Goal: Task Accomplishment & Management: Manage account settings

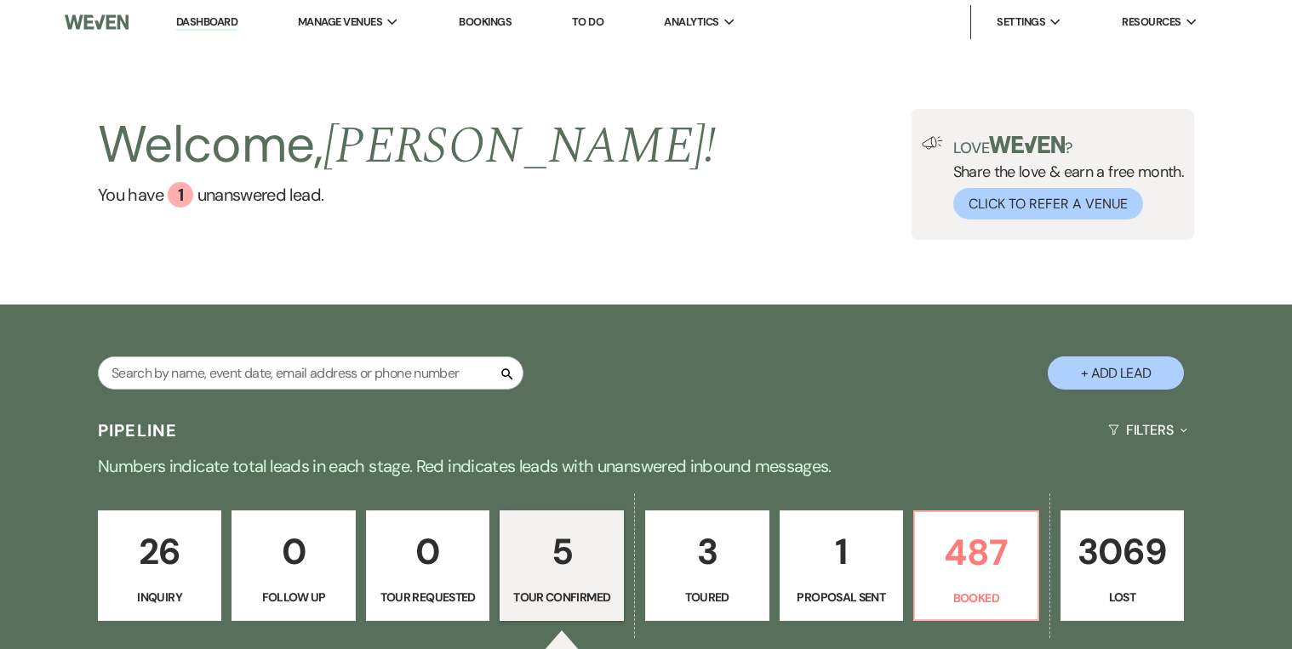
select select "4"
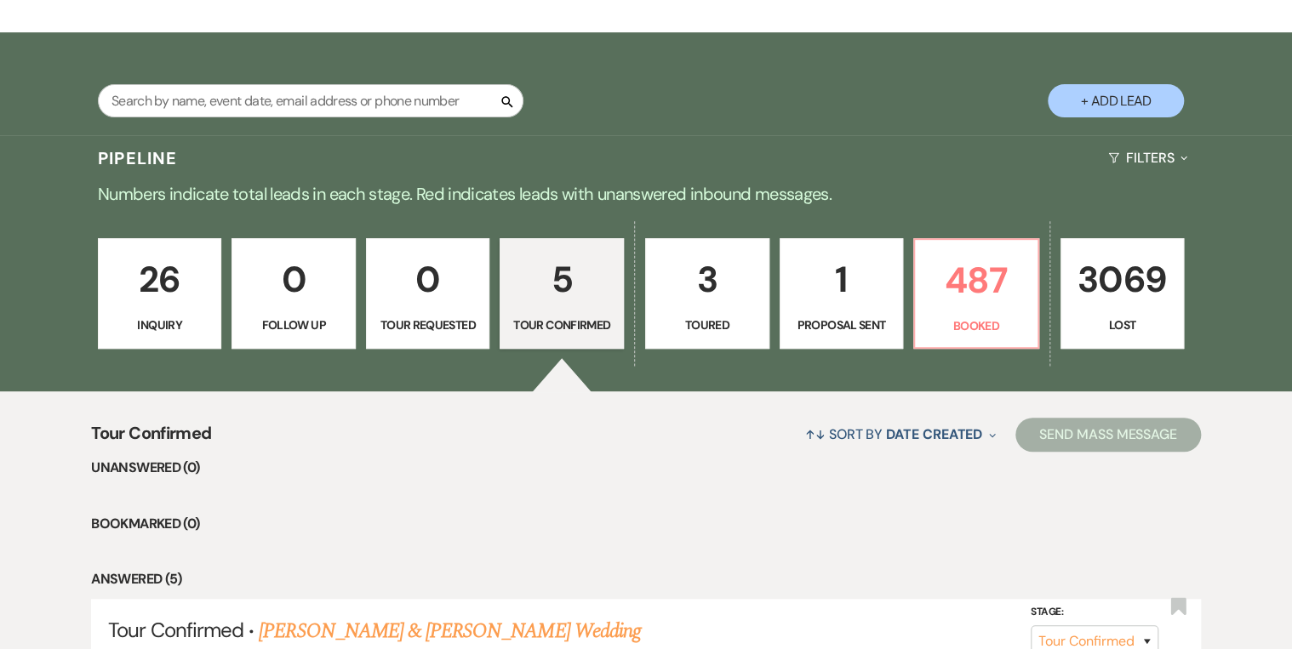
click at [582, 304] on p "5" at bounding box center [562, 279] width 102 height 57
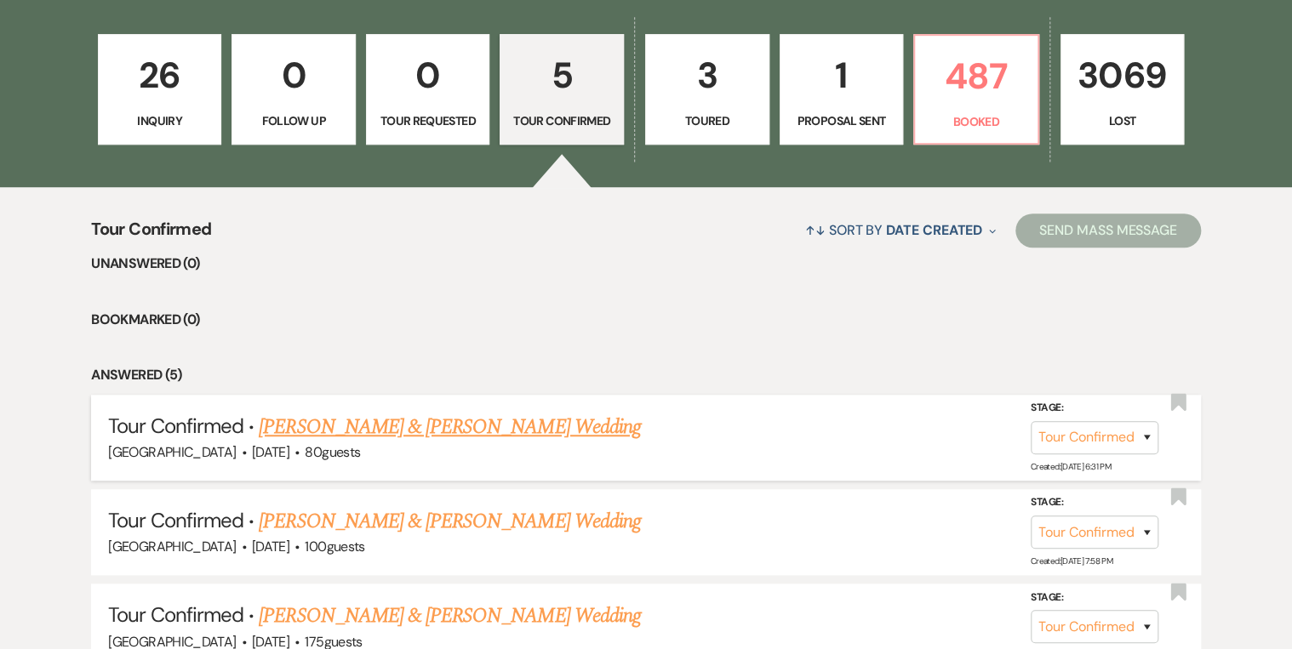
scroll to position [749, 0]
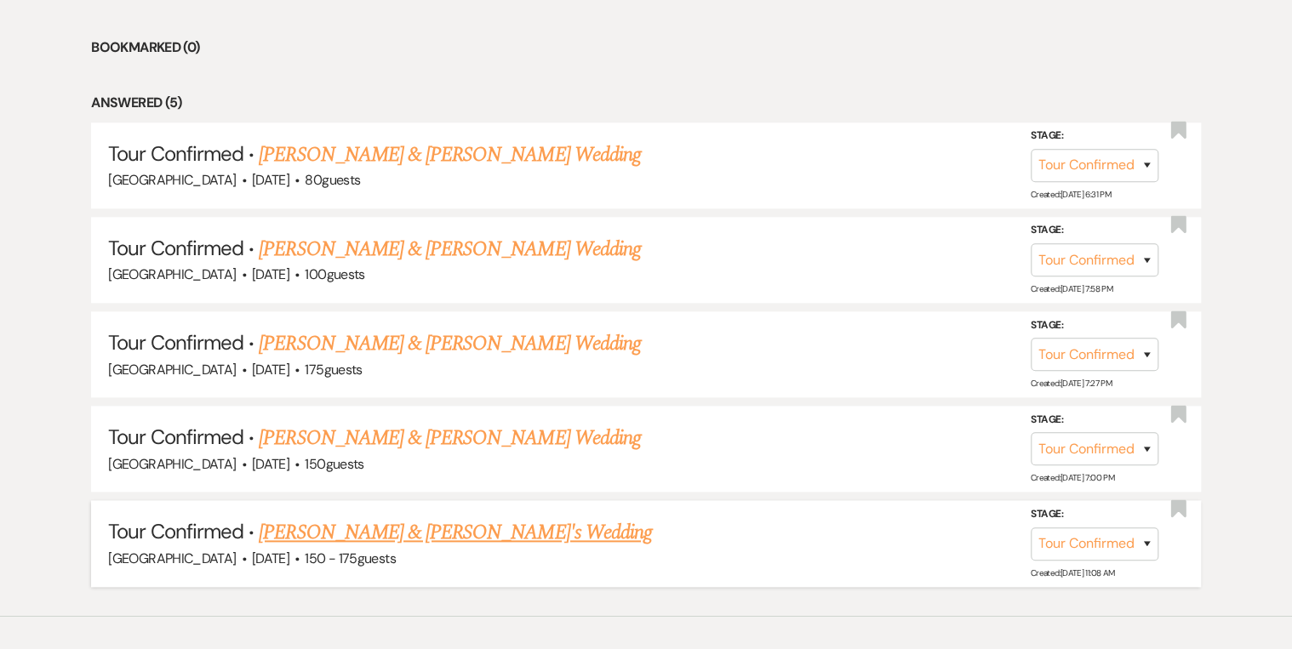
click at [452, 527] on link "[PERSON_NAME] & [PERSON_NAME]'s Wedding" at bounding box center [455, 532] width 393 height 31
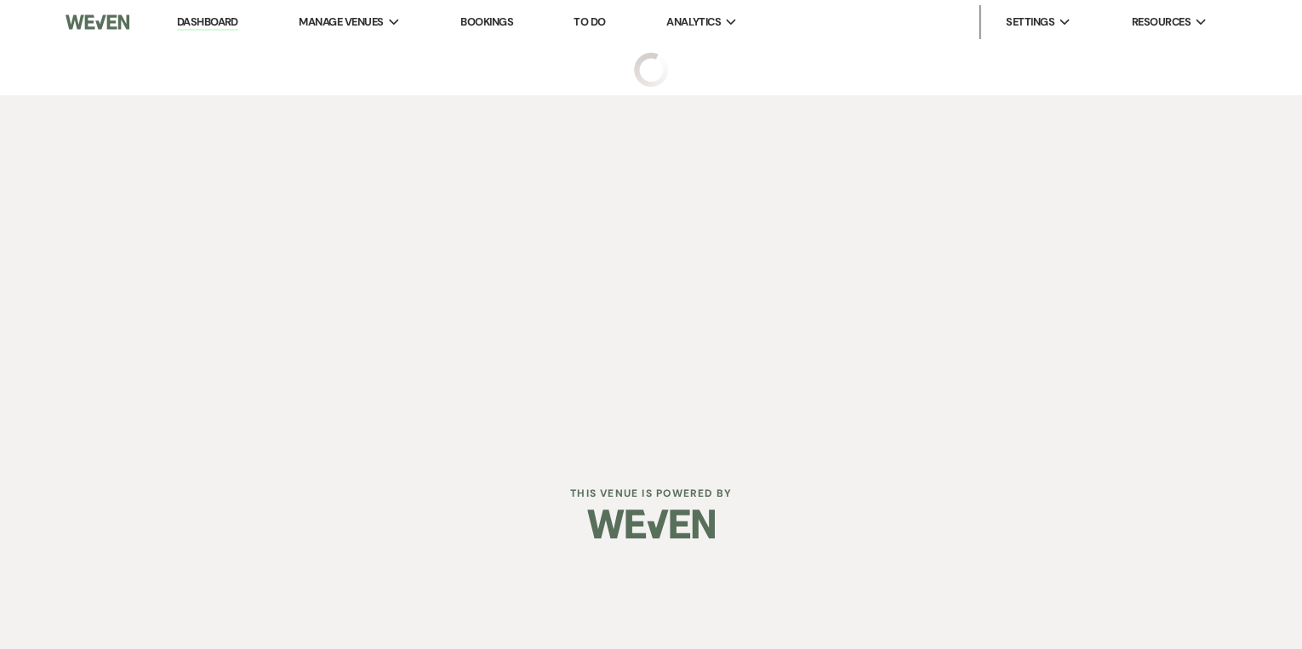
select select "4"
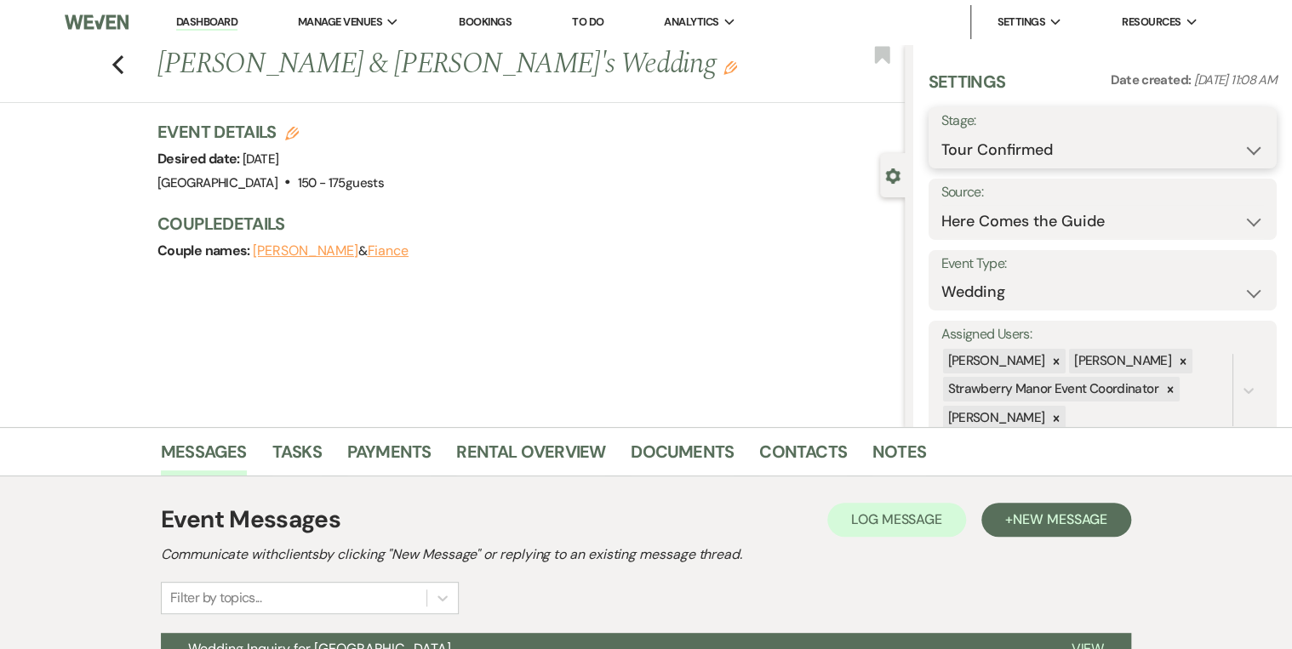
click at [1244, 152] on select "Inquiry Follow Up Tour Requested Tour Confirmed Toured Proposal Sent Booked Lost" at bounding box center [1102, 150] width 323 height 33
select select "5"
click at [941, 134] on select "Inquiry Follow Up Tour Requested Tour Confirmed Toured Proposal Sent Booked Lost" at bounding box center [1102, 150] width 323 height 33
click at [1219, 140] on button "Save" at bounding box center [1240, 138] width 72 height 34
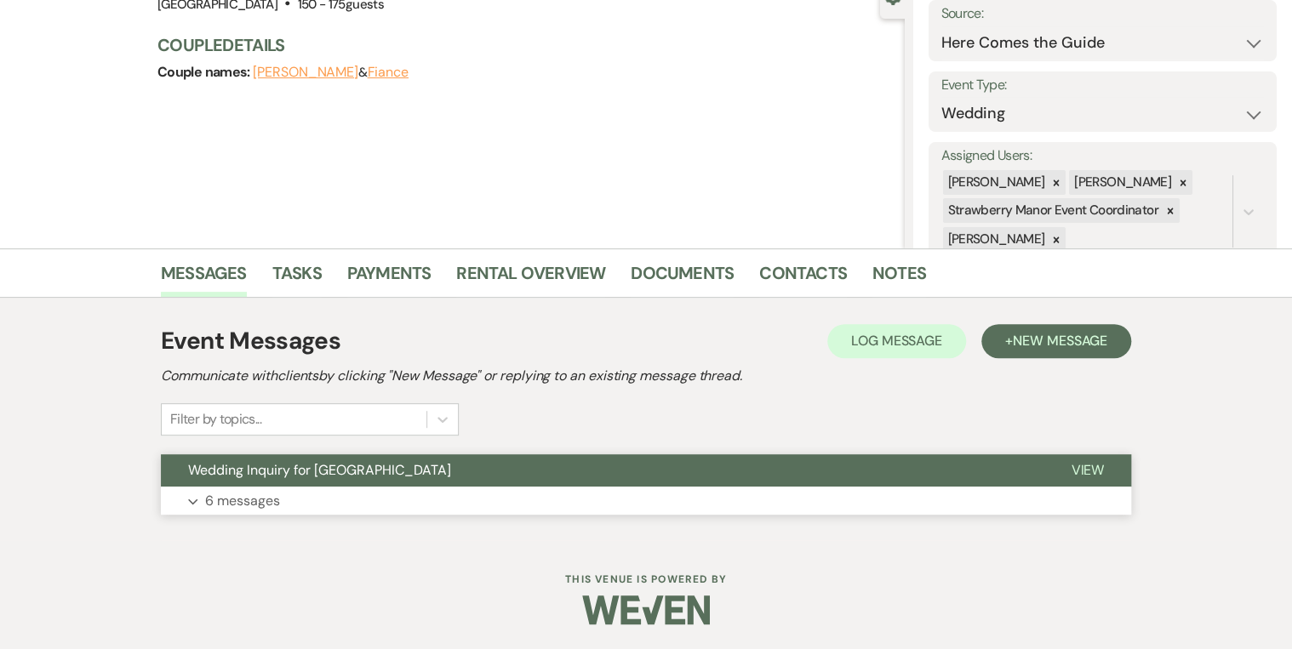
click at [1079, 460] on button "View" at bounding box center [1087, 470] width 88 height 32
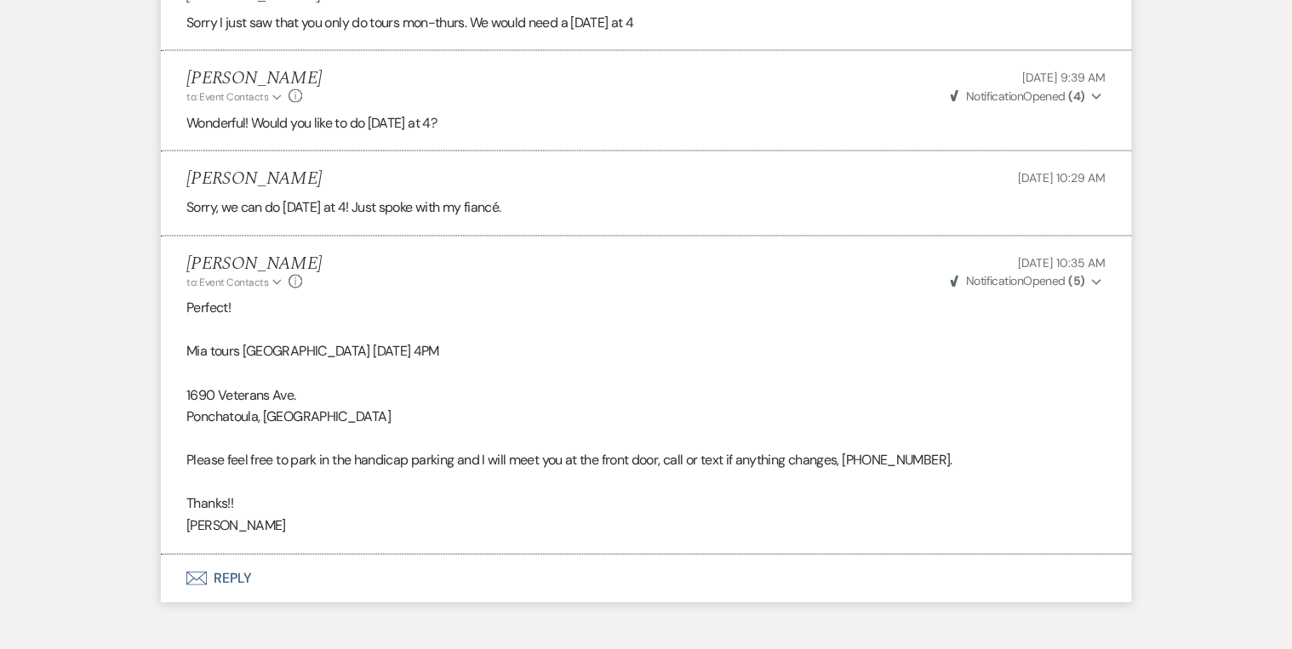
scroll to position [1819, 0]
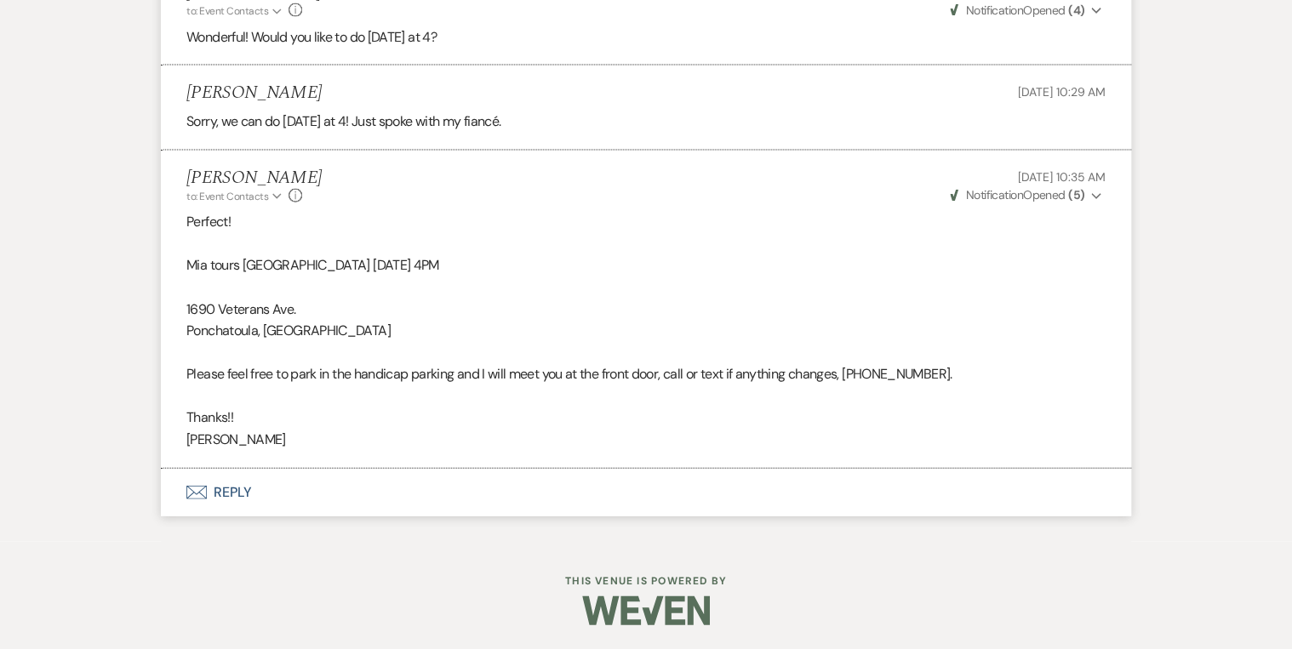
click at [240, 487] on button "Envelope Reply" at bounding box center [646, 493] width 970 height 48
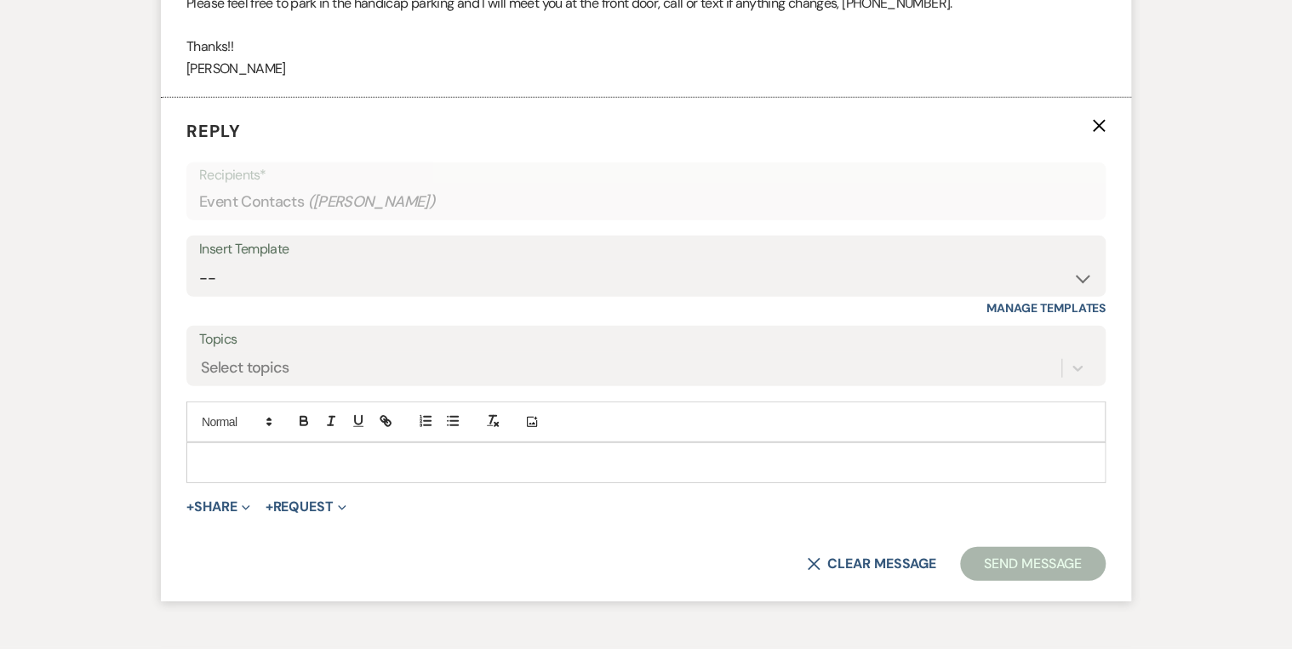
scroll to position [2213, 0]
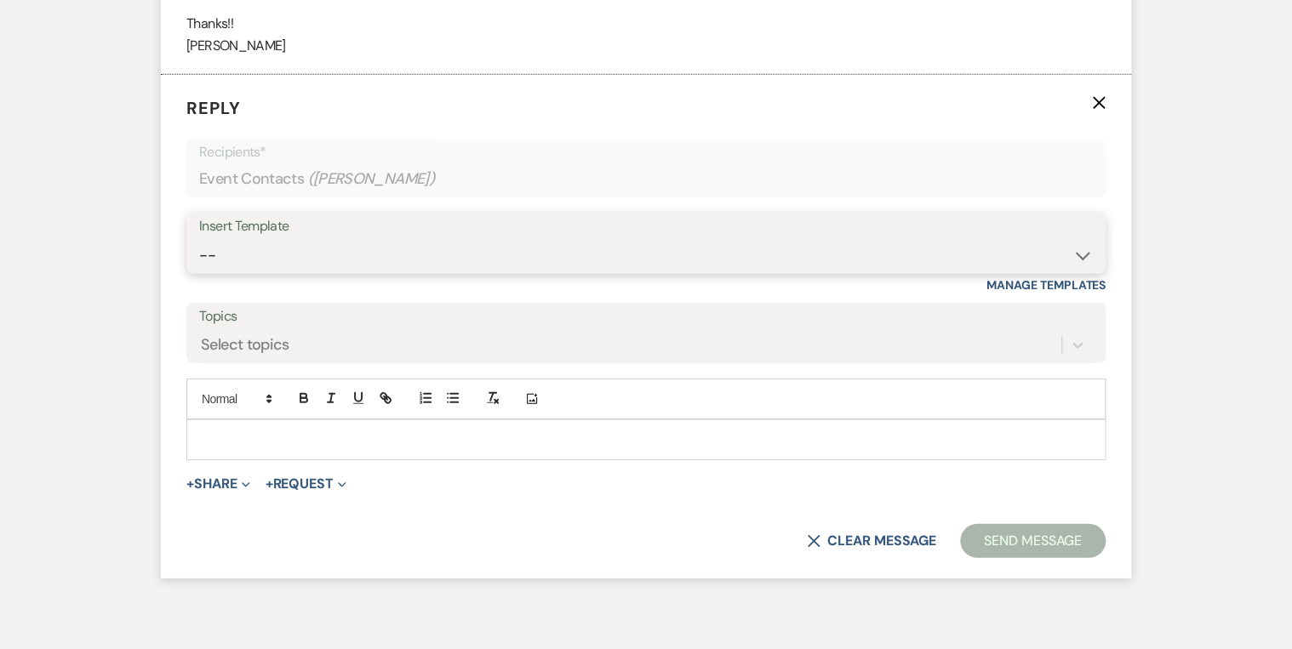
click at [240, 239] on select "-- Weven Planning Portal Introduction (Booked Events) Private Party Inquiry Res…" at bounding box center [646, 255] width 894 height 33
select select "4782"
click at [199, 239] on select "-- Weven Planning Portal Introduction (Booked Events) Private Party Inquiry Res…" at bounding box center [646, 255] width 894 height 33
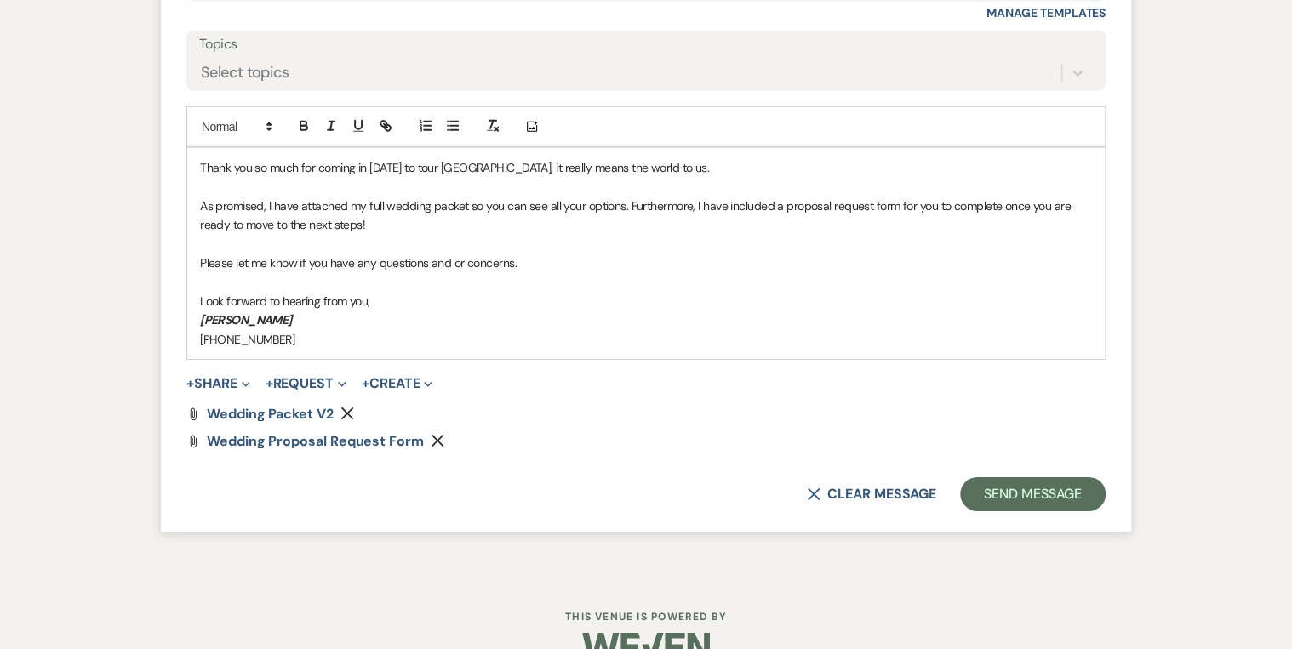
scroll to position [2349, 0]
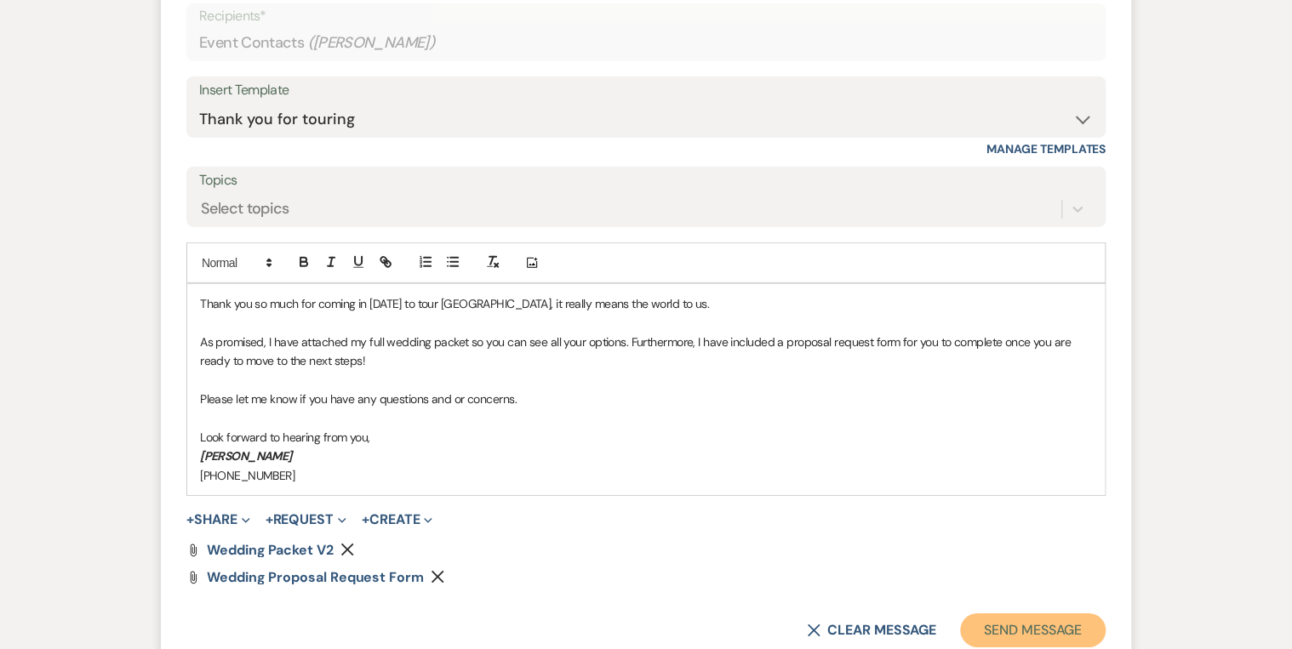
click at [1064, 625] on button "Send Message" at bounding box center [1033, 631] width 146 height 34
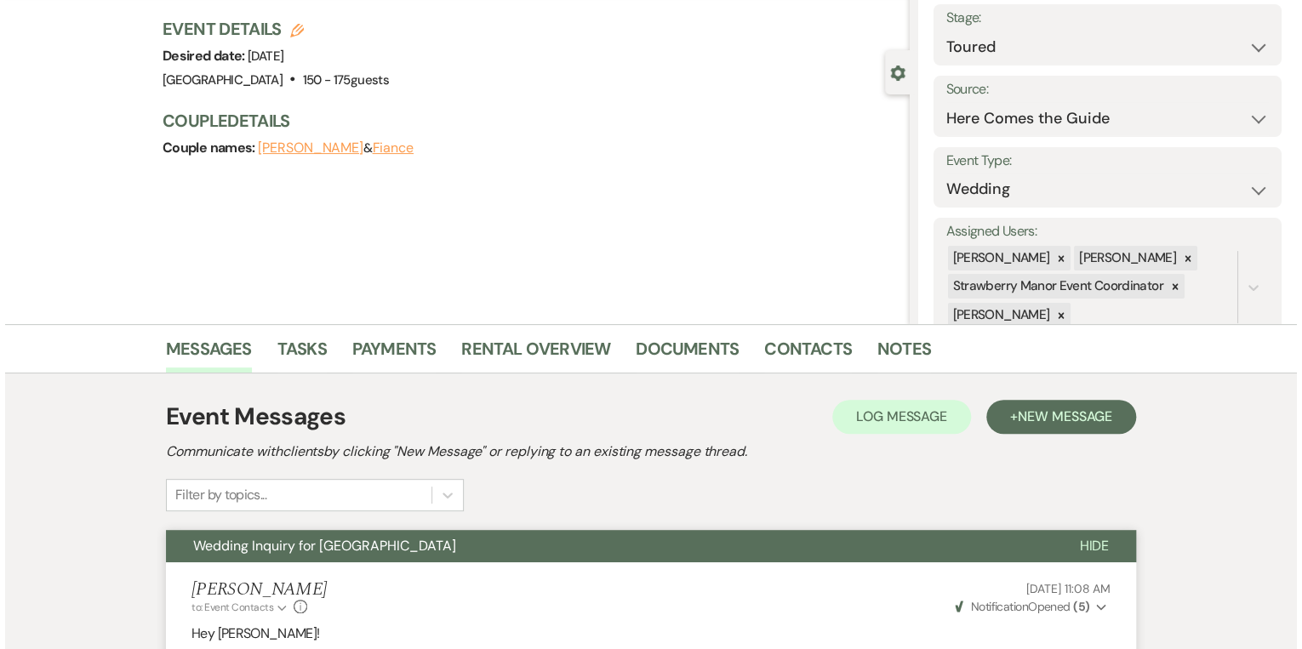
scroll to position [0, 0]
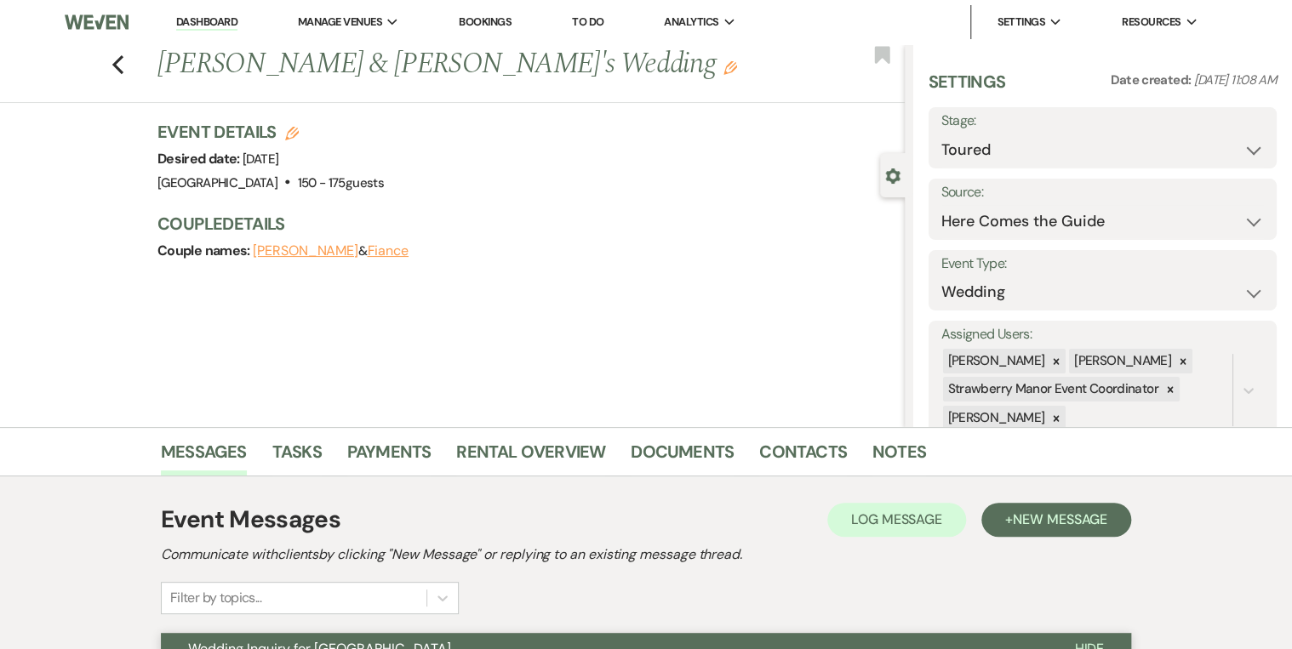
click at [293, 133] on icon "Edit" at bounding box center [292, 134] width 14 height 14
select select "597"
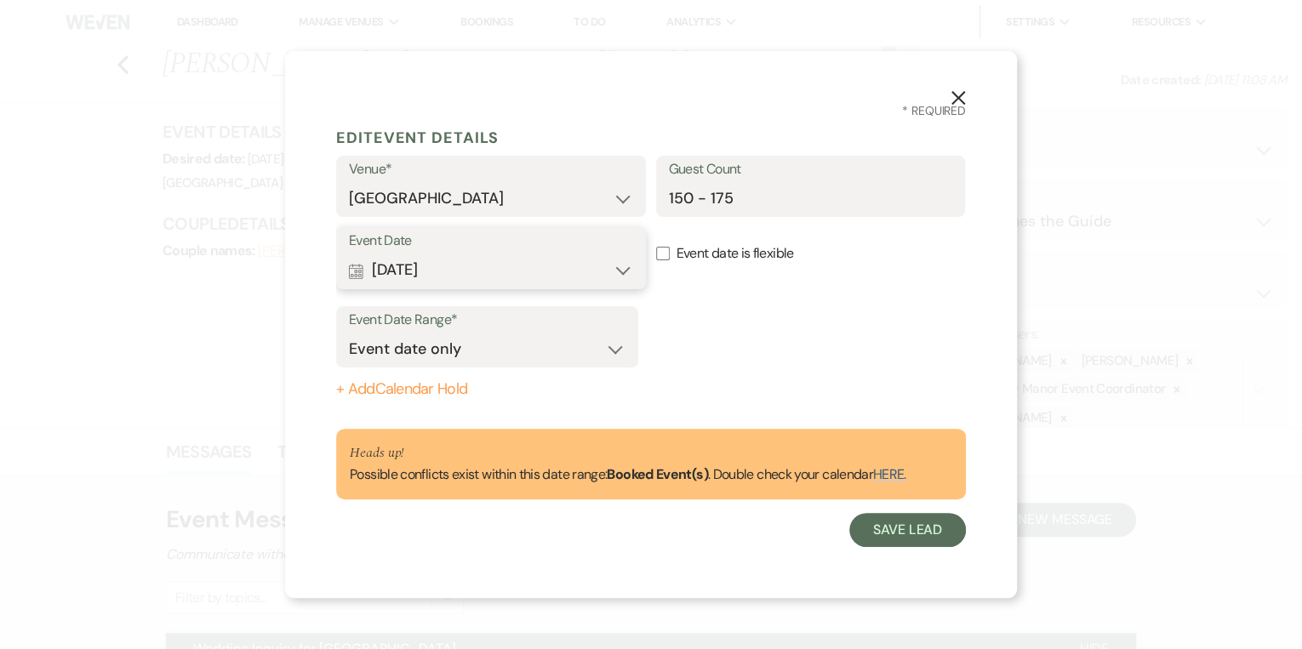
click at [626, 267] on button "Calendar [DATE] Expand" at bounding box center [491, 271] width 284 height 34
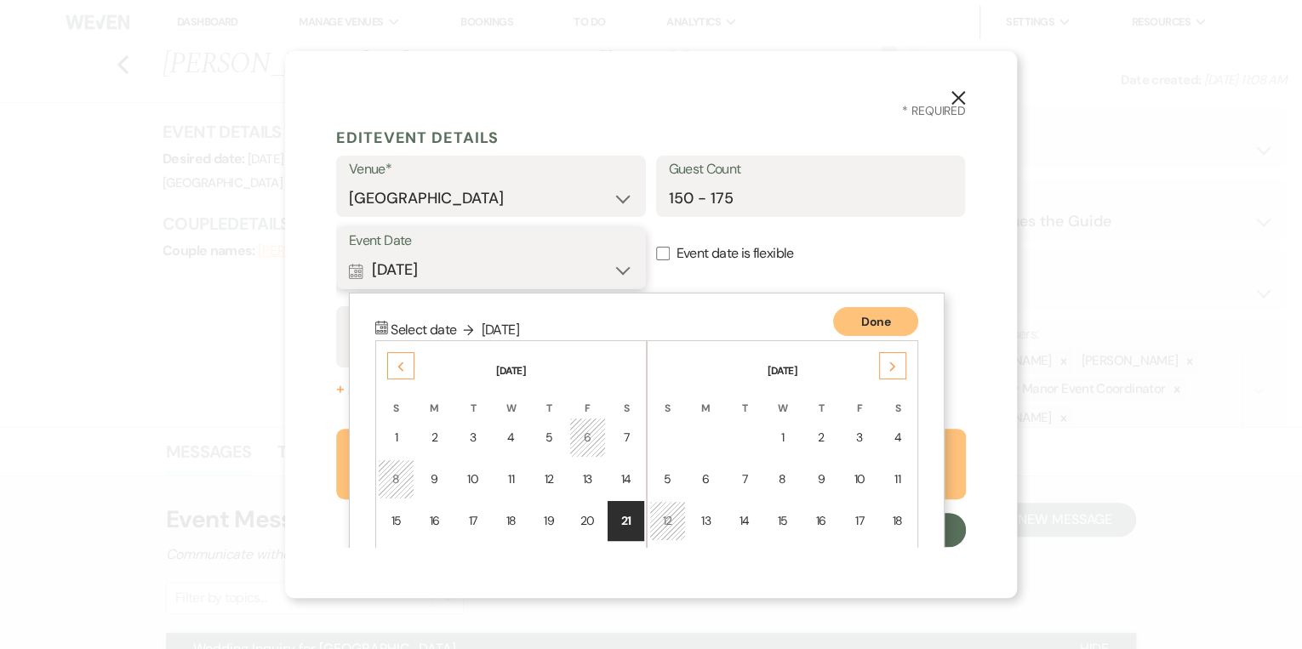
scroll to position [142, 0]
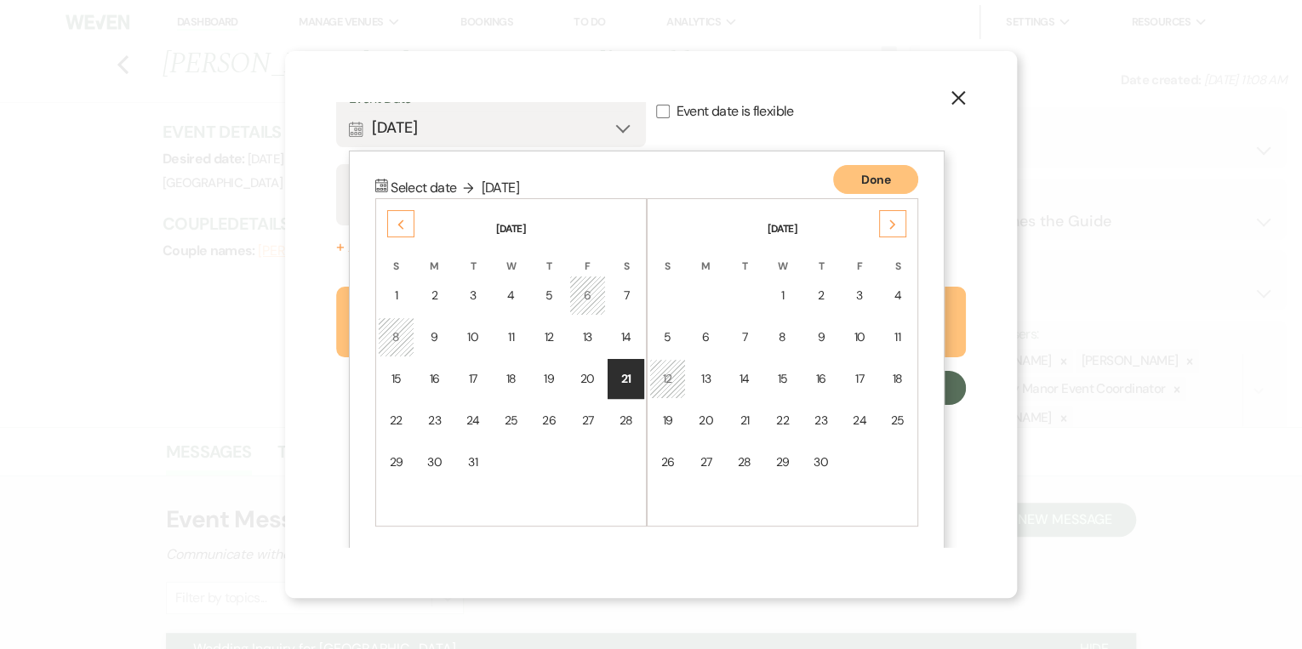
click at [896, 224] on icon "Next" at bounding box center [893, 225] width 9 height 10
click at [895, 224] on icon "Next" at bounding box center [893, 225] width 9 height 10
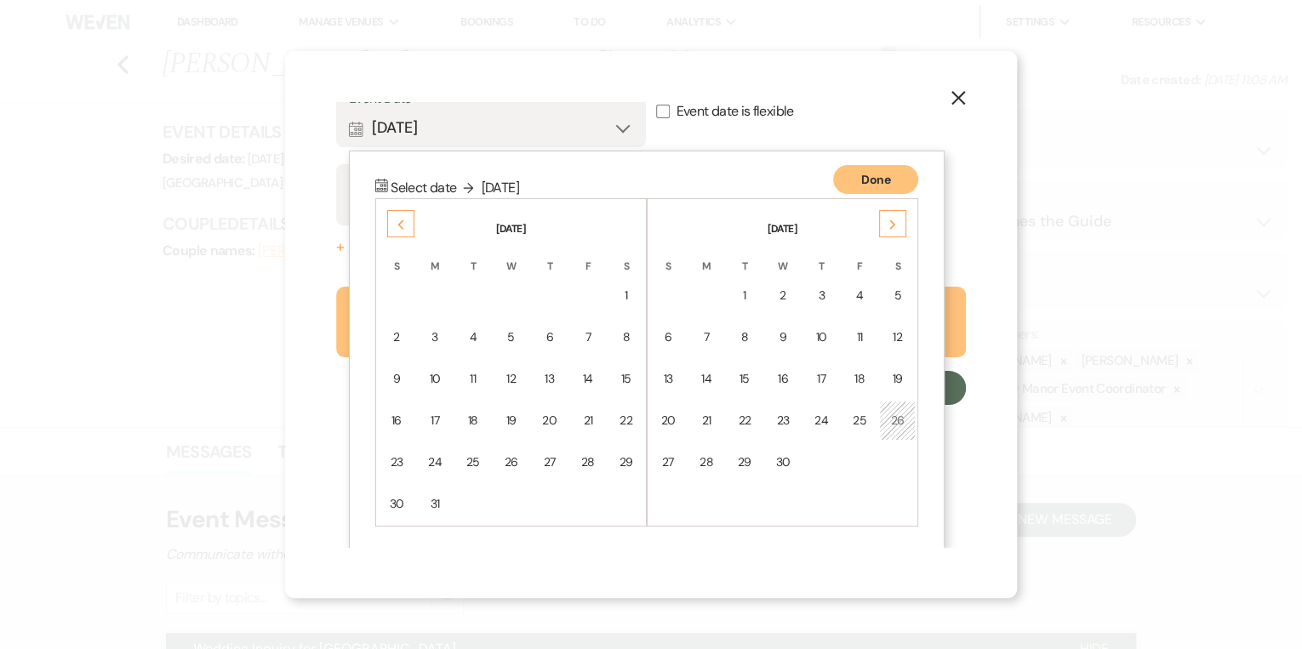
click at [895, 223] on icon "Next" at bounding box center [893, 225] width 9 height 10
click at [849, 381] on td "20" at bounding box center [859, 379] width 37 height 40
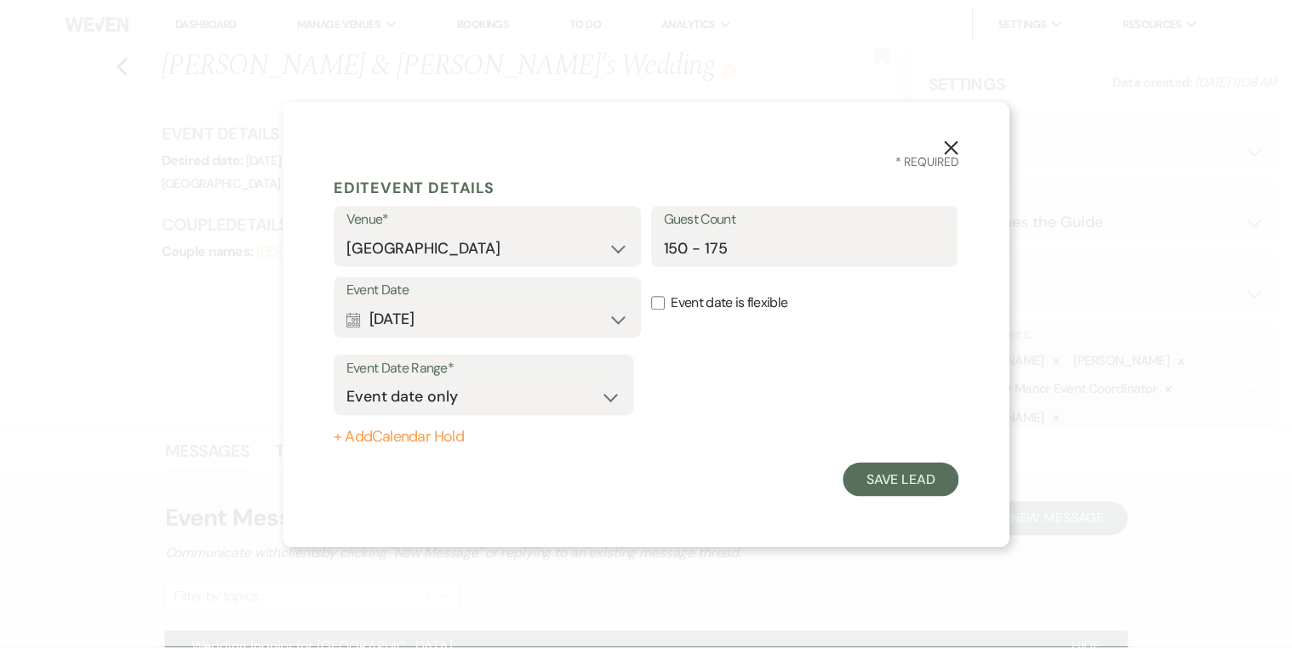
scroll to position [0, 0]
click at [896, 483] on button "Save Lead" at bounding box center [907, 481] width 117 height 34
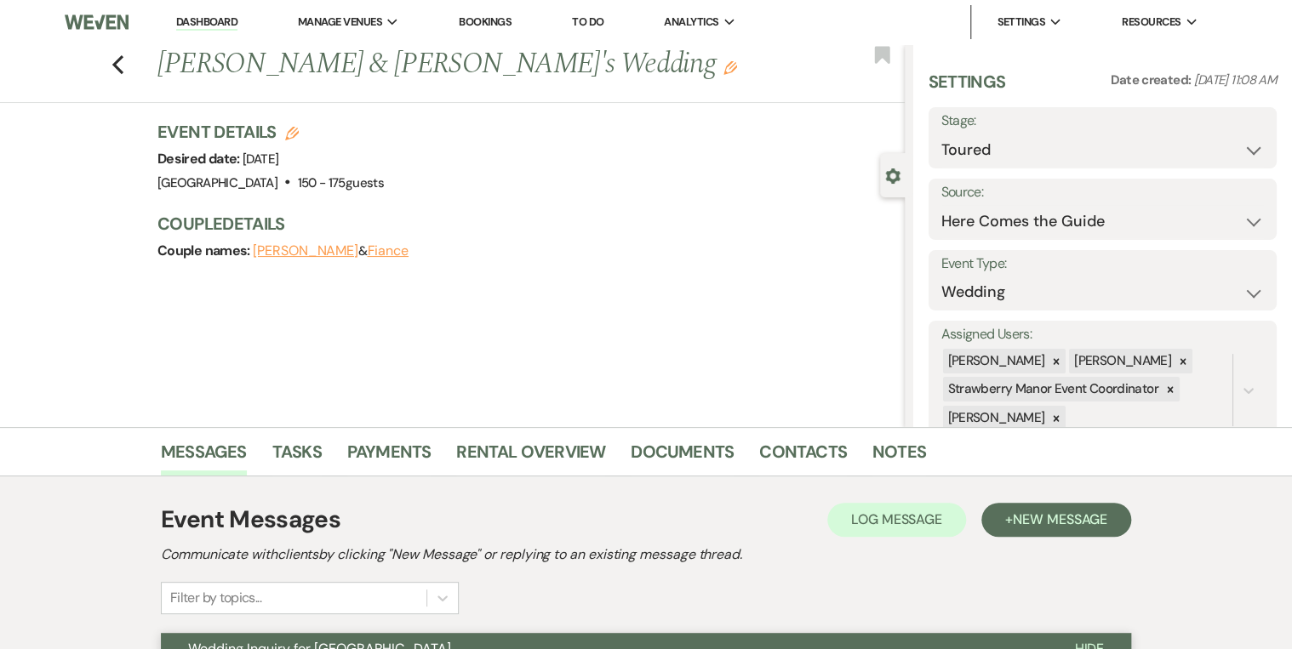
click at [591, 244] on div "Couple names: [PERSON_NAME] & [PERSON_NAME]" at bounding box center [522, 251] width 730 height 24
click at [184, 20] on link "Dashboard" at bounding box center [206, 22] width 61 height 16
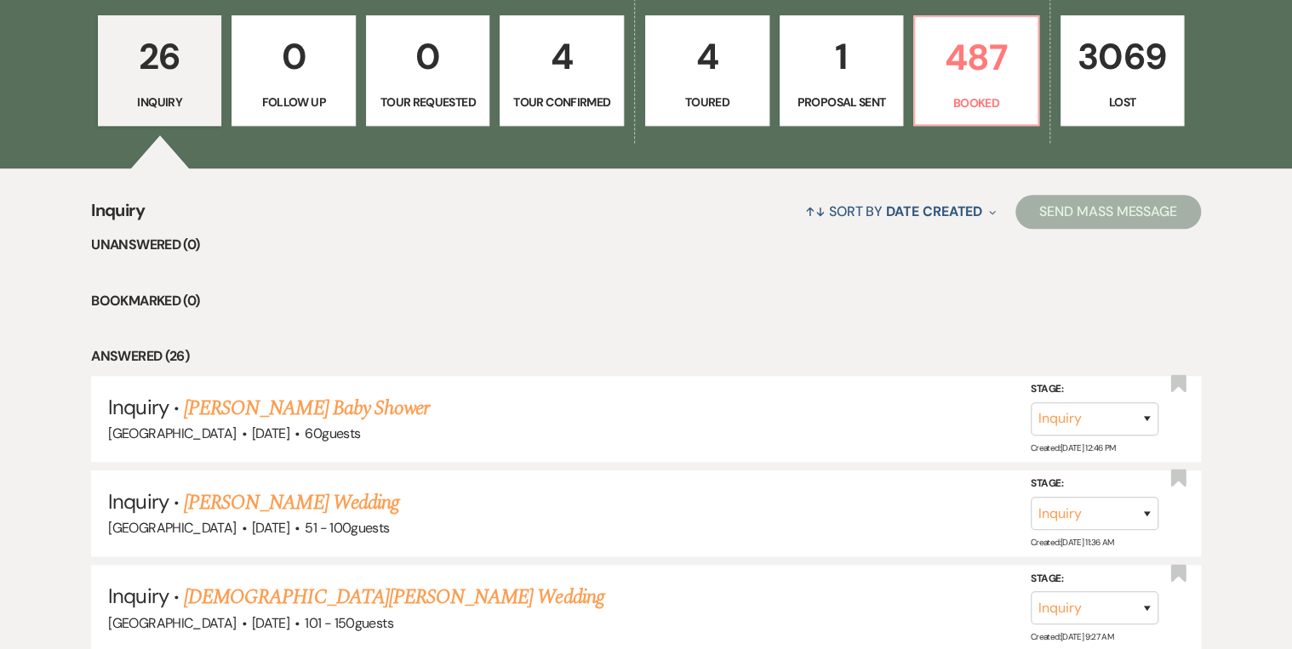
scroll to position [272, 0]
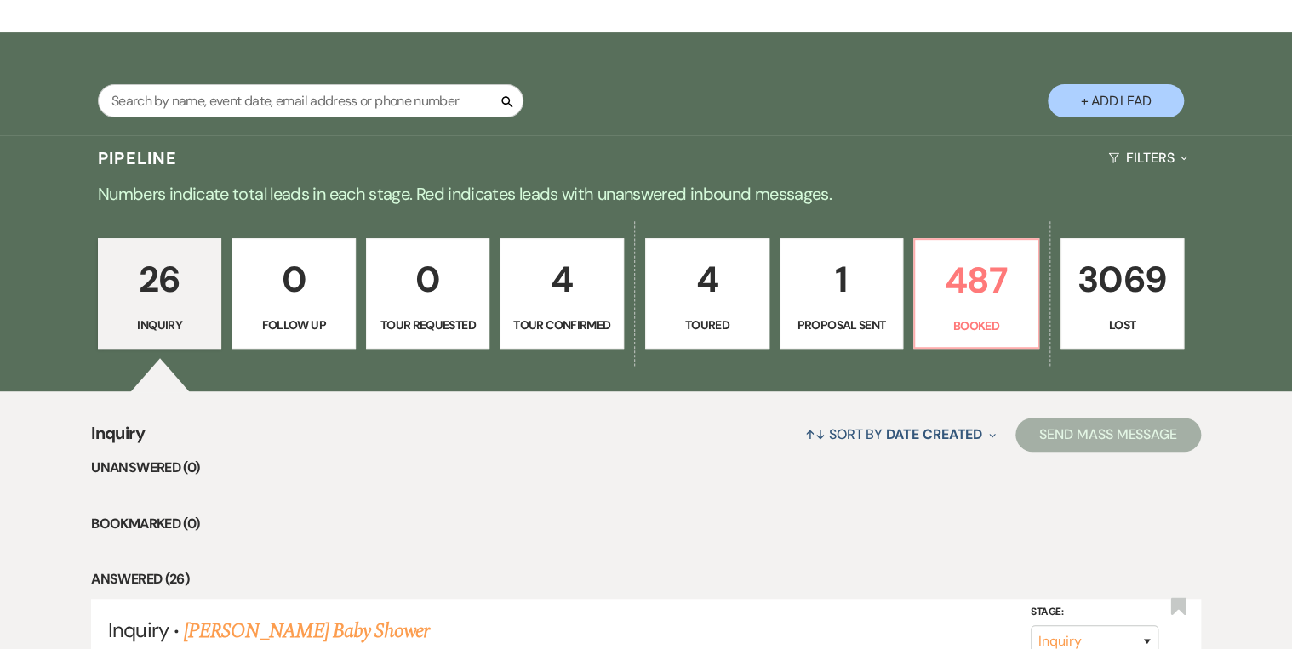
click at [442, 313] on link "0 Tour Requested" at bounding box center [428, 293] width 124 height 111
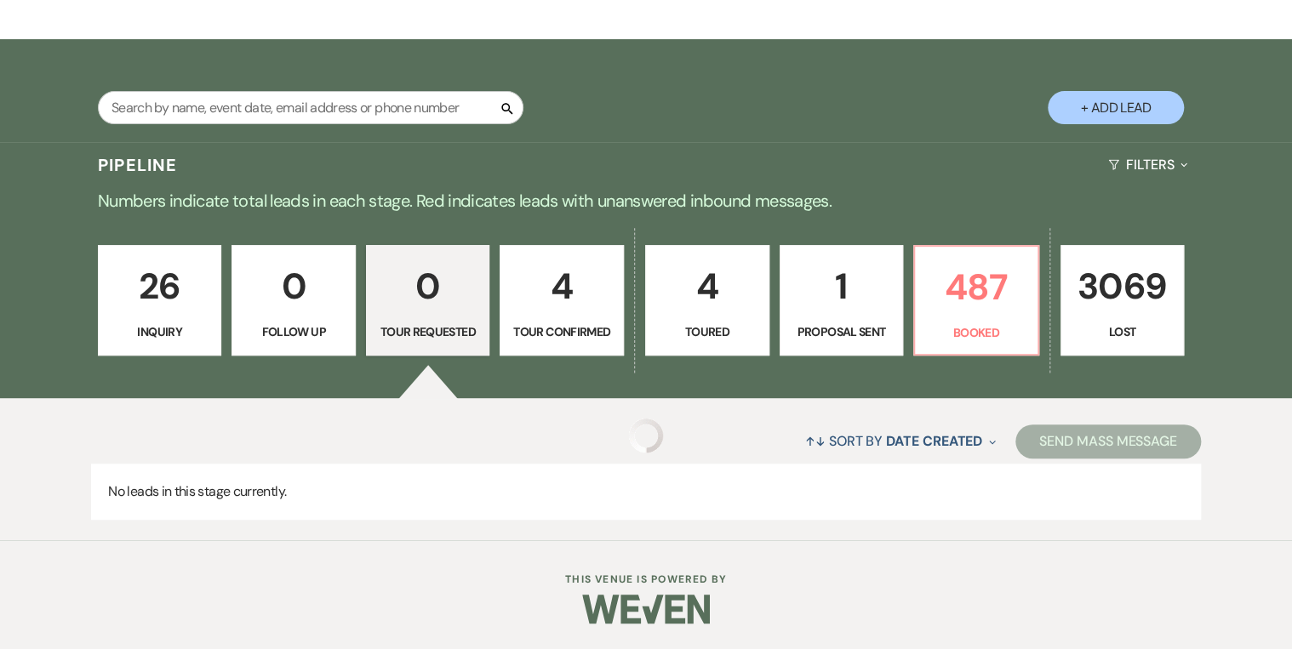
scroll to position [266, 0]
click at [541, 304] on p "4" at bounding box center [562, 286] width 102 height 57
select select "4"
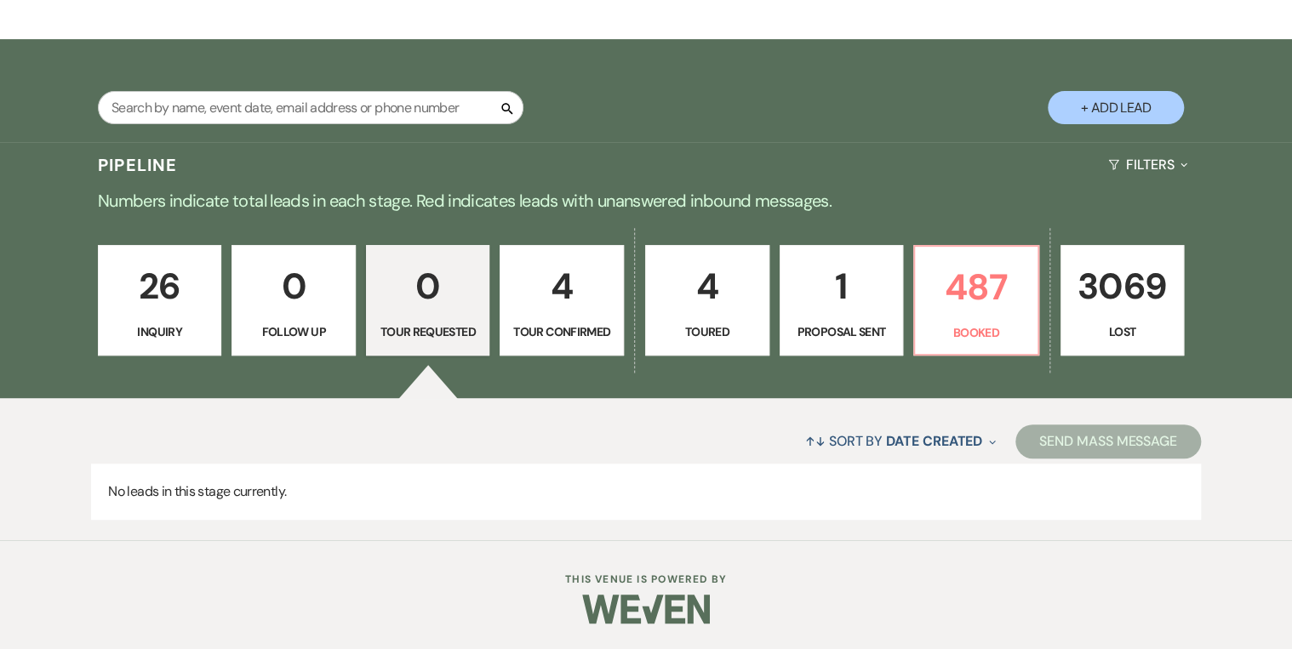
select select "4"
select select "5"
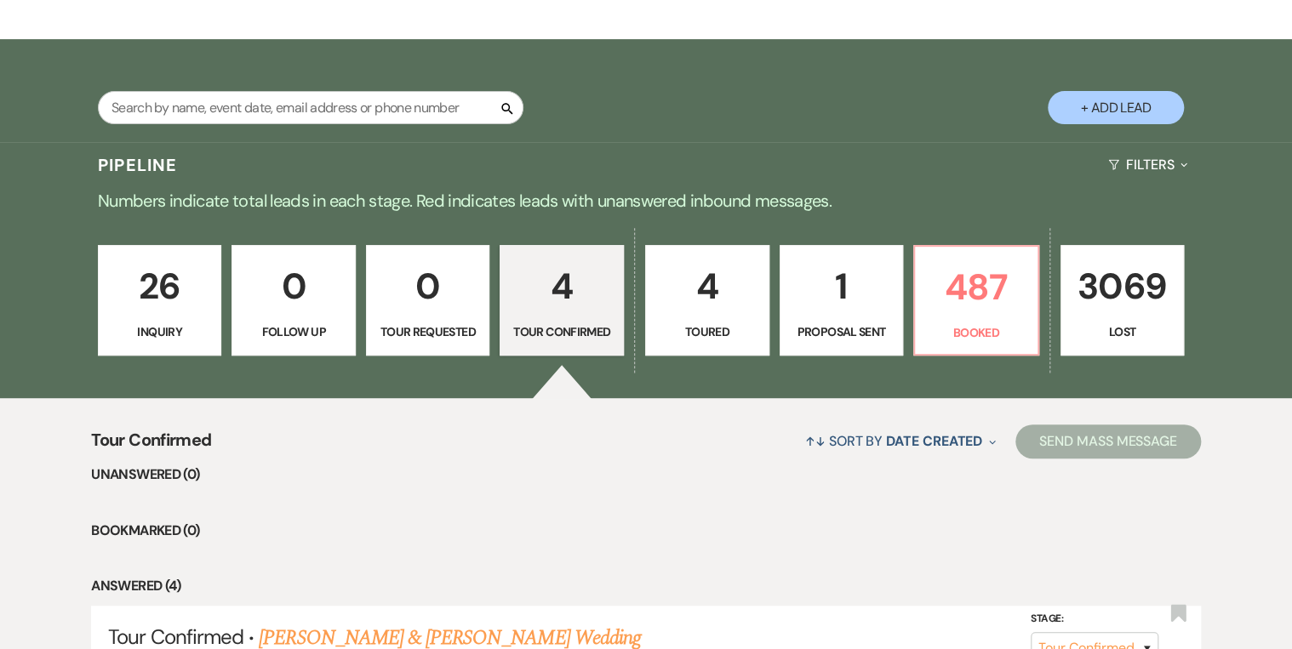
click at [812, 313] on p "1" at bounding box center [842, 286] width 102 height 57
select select "6"
